Goal: Task Accomplishment & Management: Manage account settings

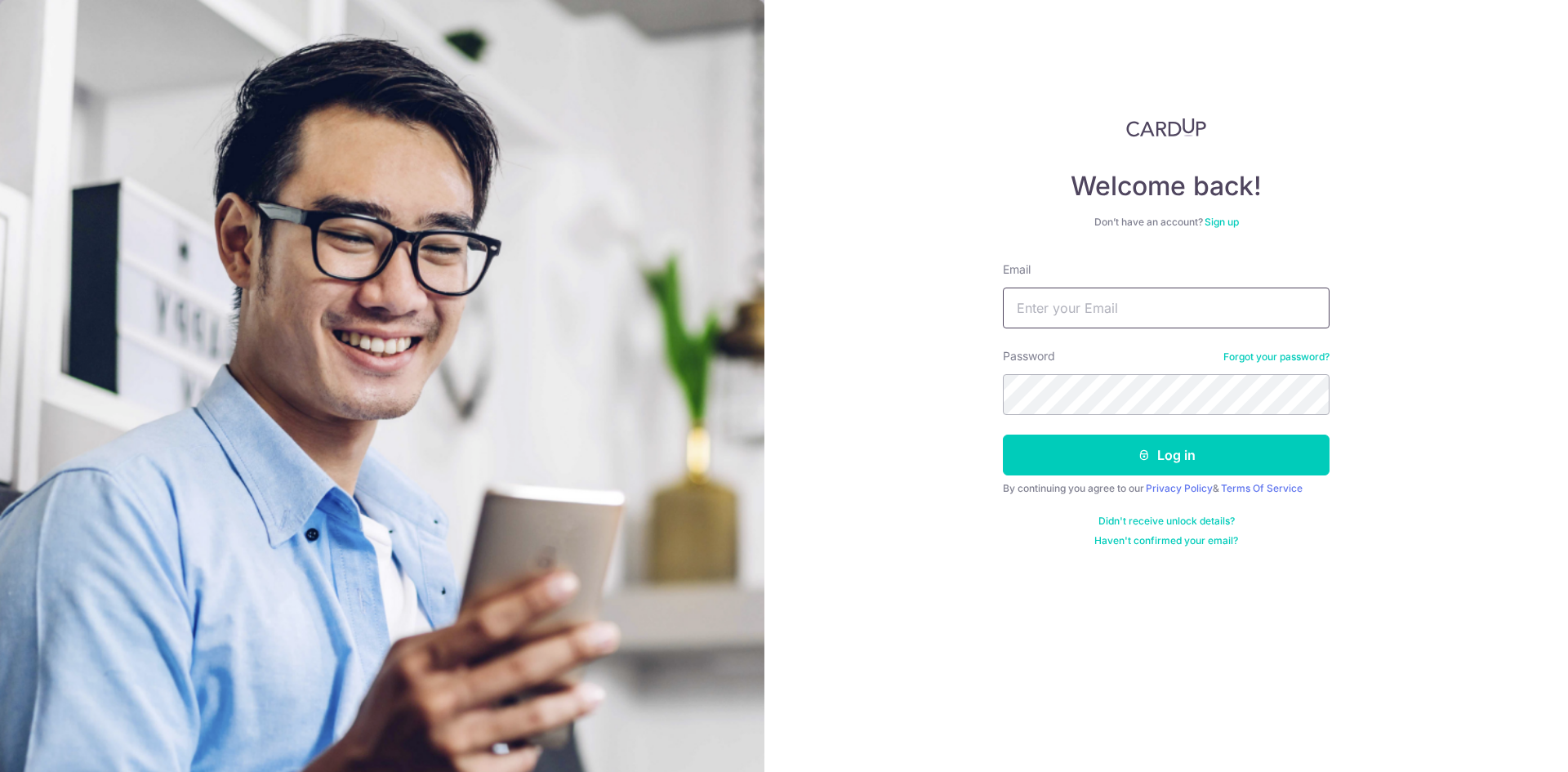
click at [1169, 307] on input "Email" at bounding box center [1167, 307] width 327 height 40
type input "[PERSON_NAME][EMAIL_ADDRESS][DOMAIN_NAME]"
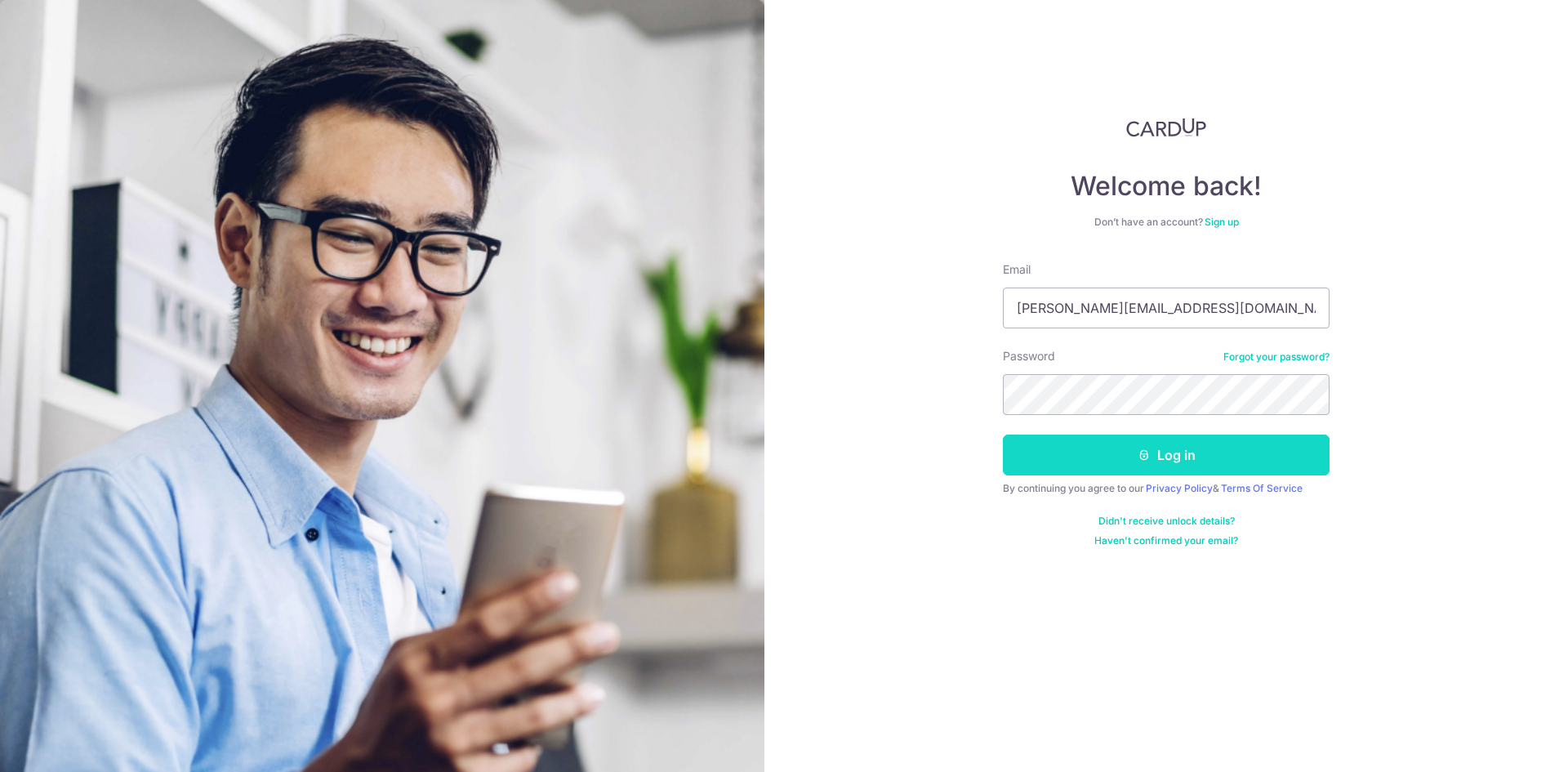
click at [1104, 470] on button "Log in" at bounding box center [1167, 454] width 327 height 40
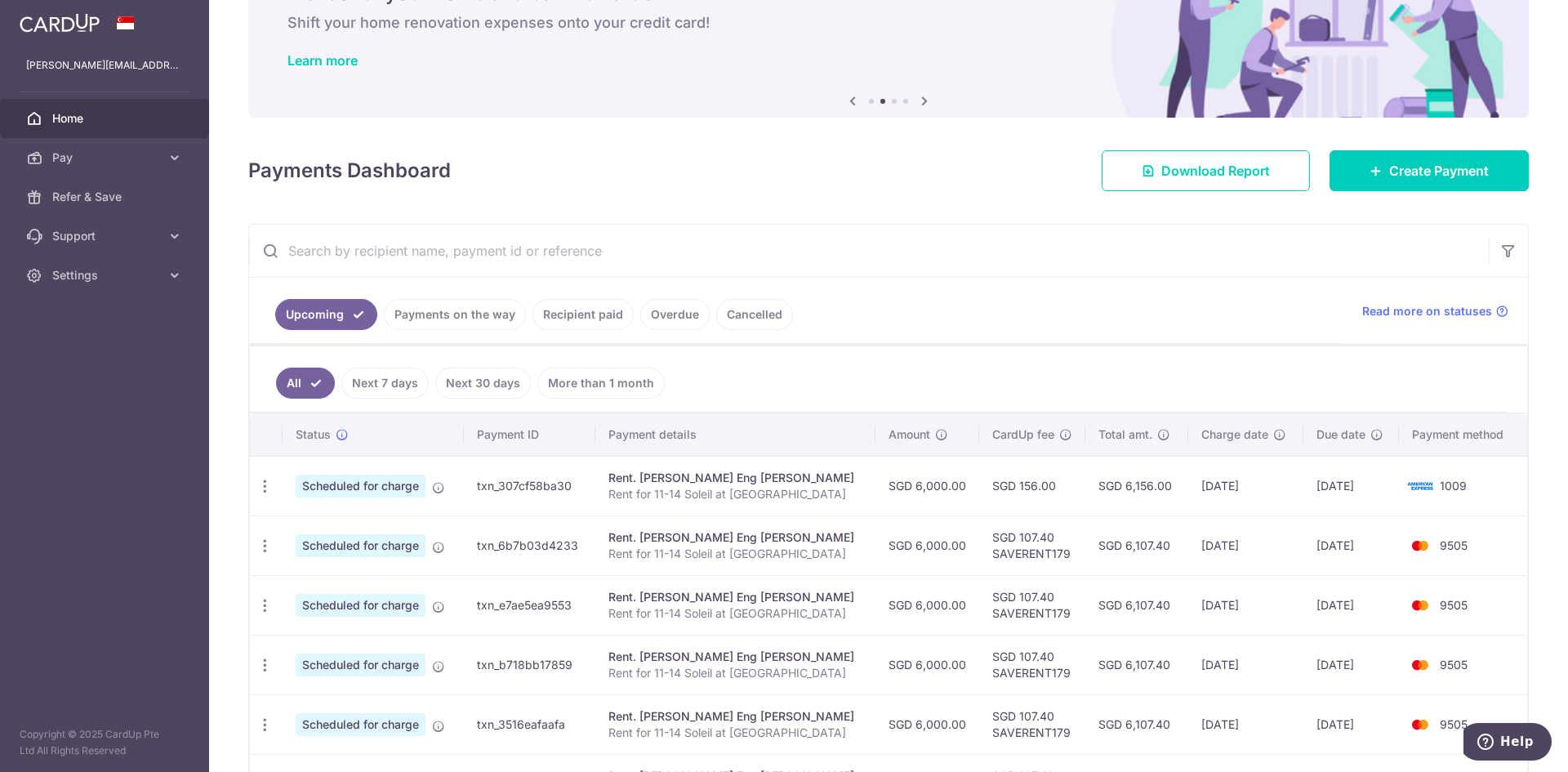
scroll to position [103, 0]
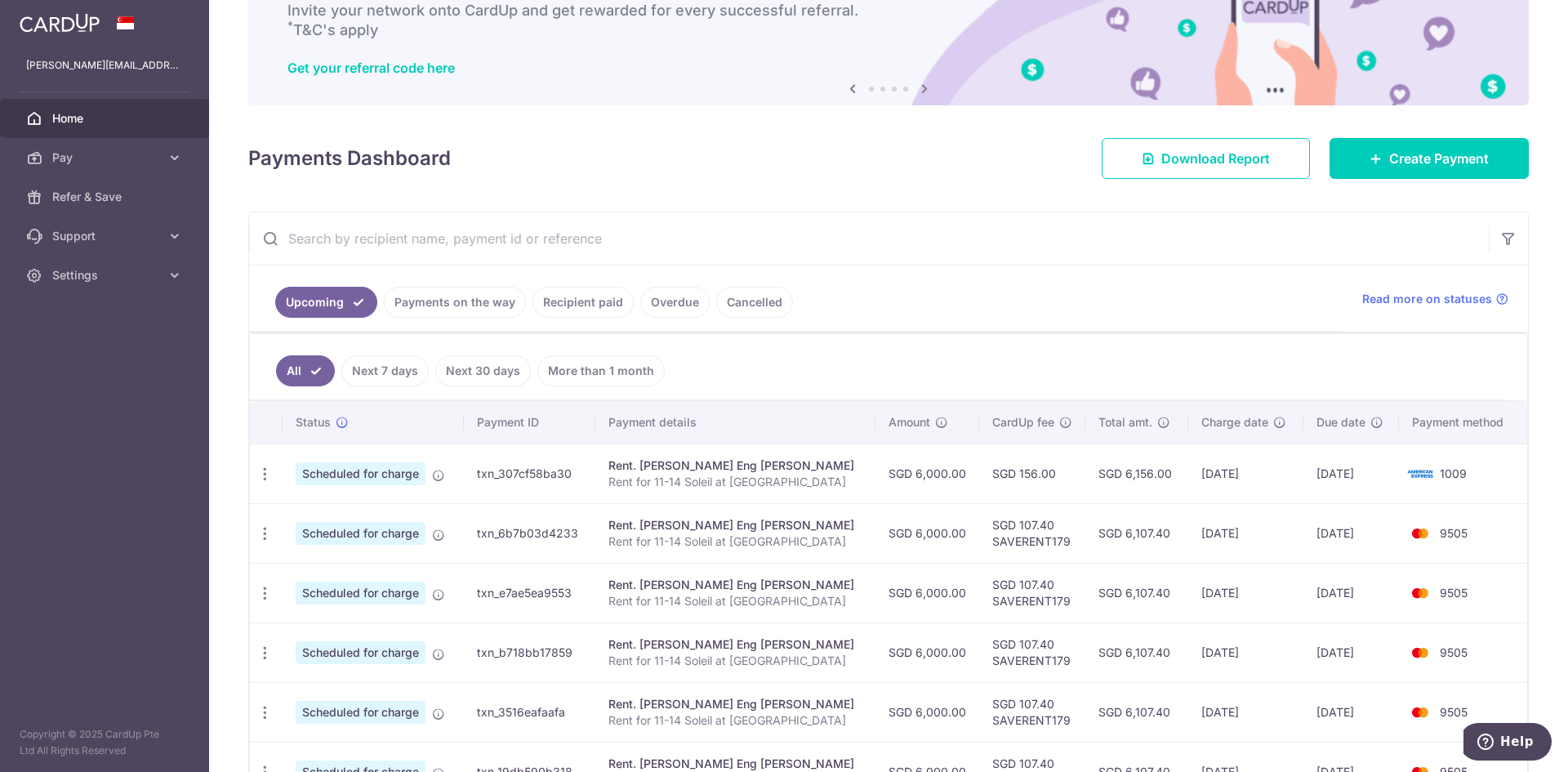
click at [998, 348] on ul "All Next 7 days Next 30 days More than 1 month" at bounding box center [879, 367] width 1258 height 66
